Goal: Navigation & Orientation: Find specific page/section

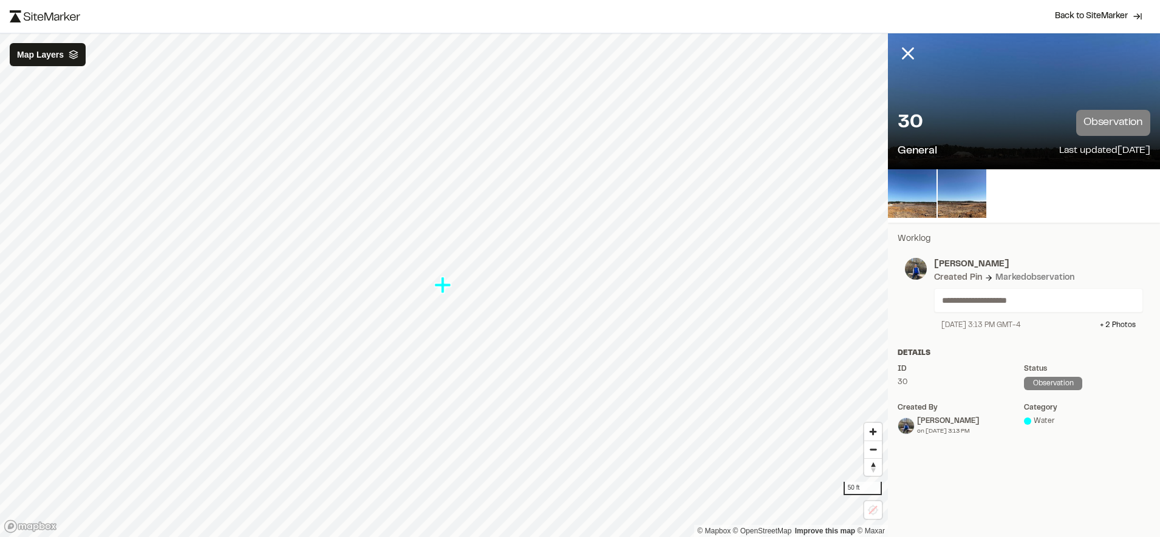
click at [931, 235] on p "Worklog" at bounding box center [1023, 239] width 253 height 13
click at [1110, 11] on span "Back to SiteMarker" at bounding box center [1091, 16] width 73 height 12
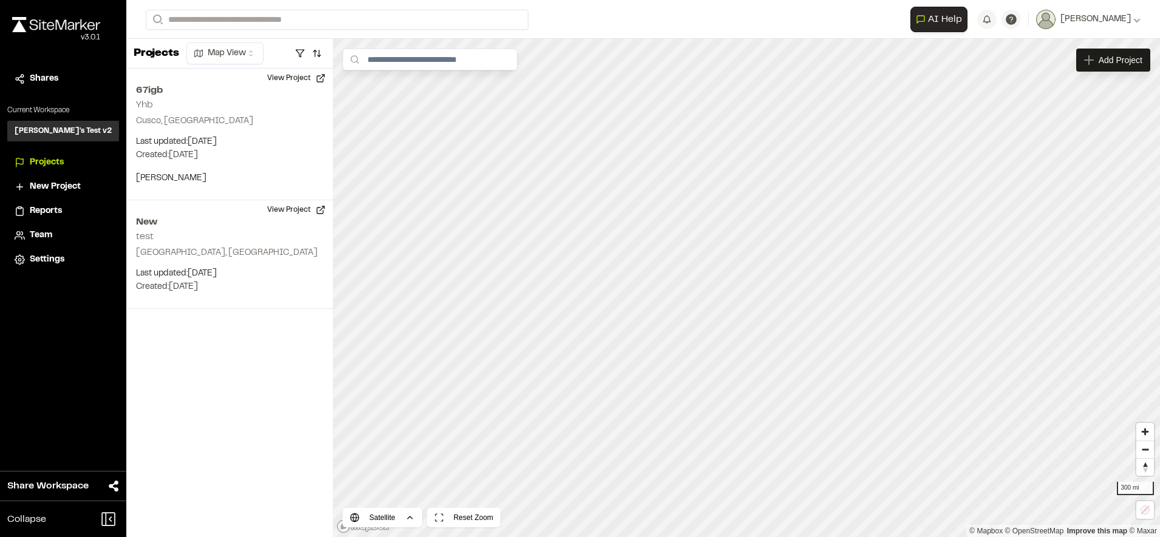
click at [59, 83] on div "Shares" at bounding box center [71, 78] width 82 height 13
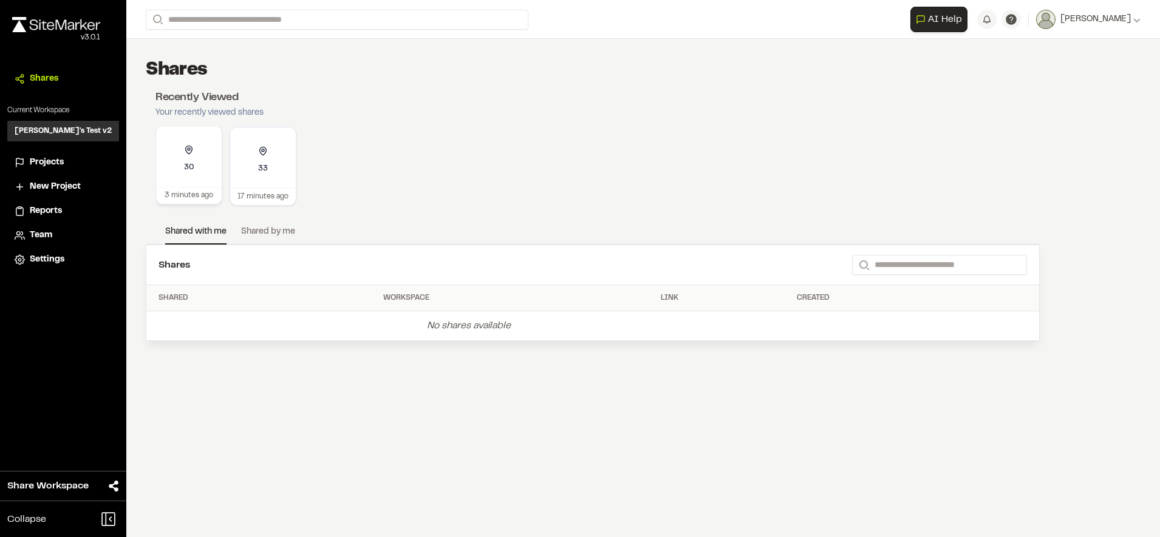
click at [200, 179] on div "30" at bounding box center [189, 156] width 66 height 61
